Goal: Ask a question

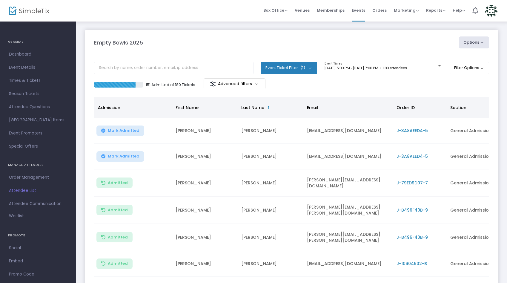
scroll to position [107, 0]
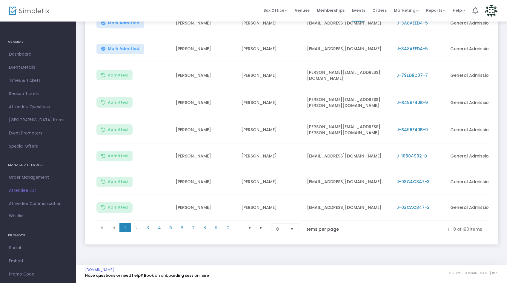
click at [116, 255] on link "Have questions or need help? Book an onboarding session here" at bounding box center [147, 275] width 124 height 6
